Goal: Information Seeking & Learning: Learn about a topic

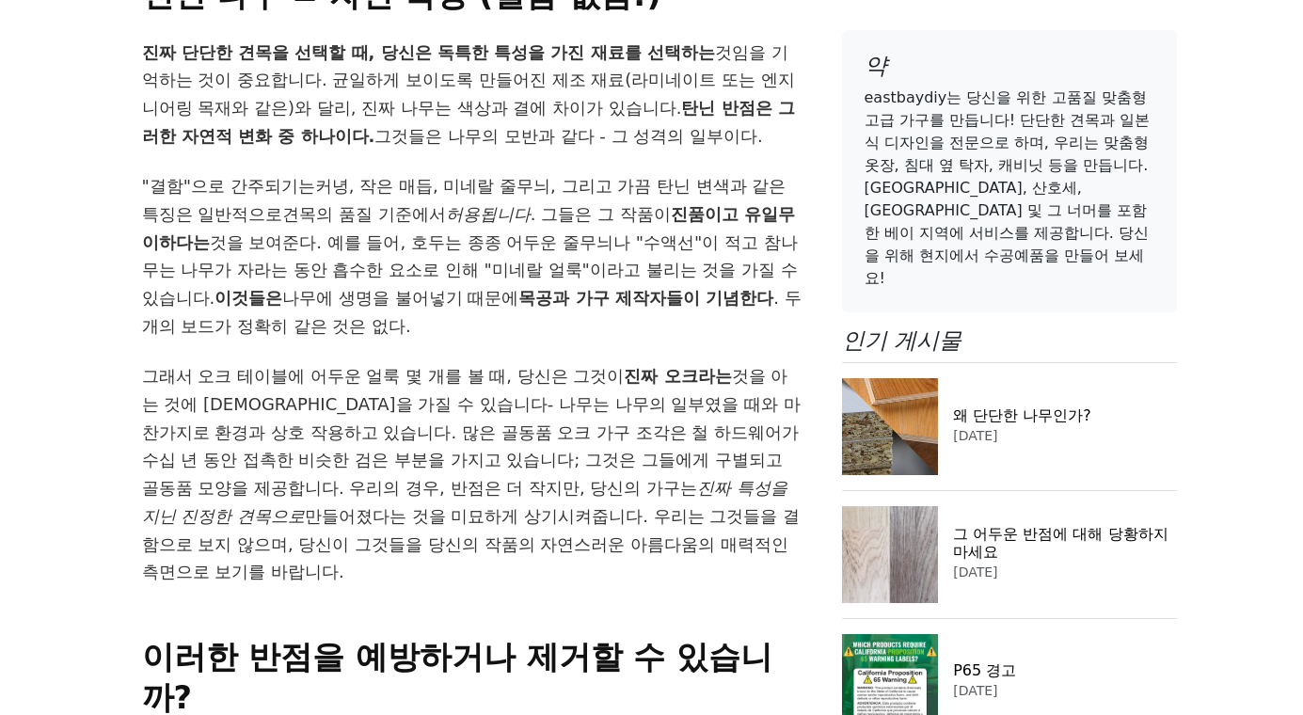
scroll to position [4818, 0]
